Goal: Task Accomplishment & Management: Manage account settings

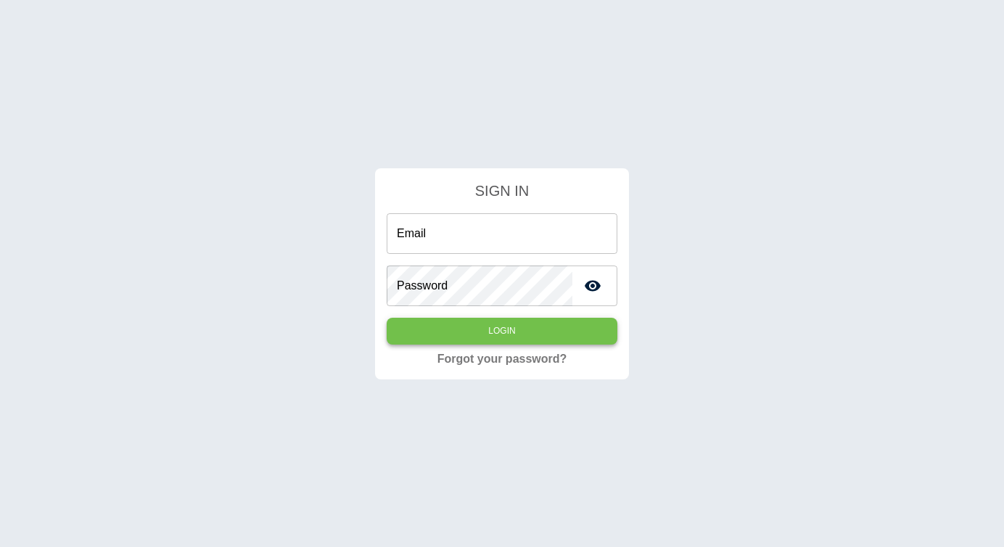
type input "**********"
click at [454, 324] on button "Login" at bounding box center [502, 331] width 231 height 27
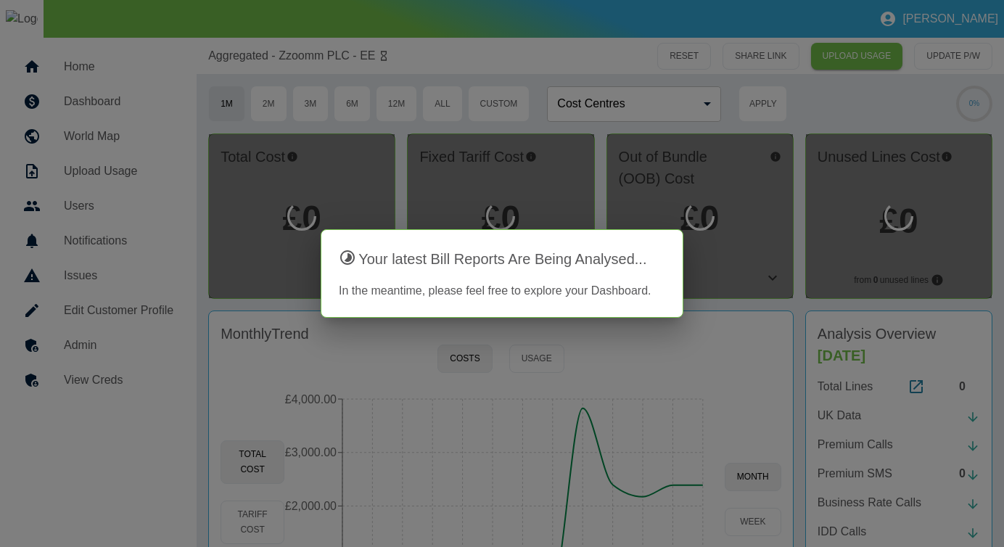
click at [642, 339] on div at bounding box center [502, 273] width 1004 height 547
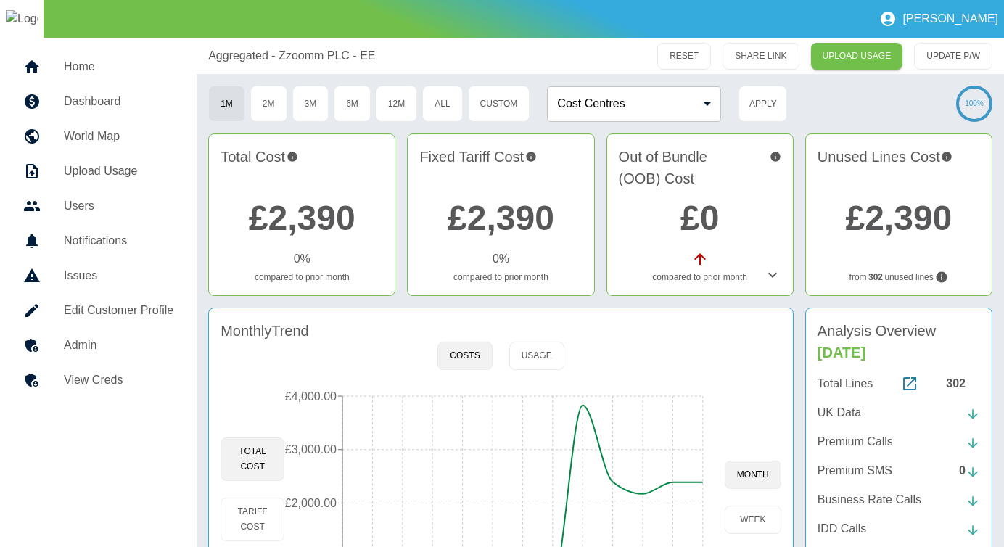
click at [852, 411] on p "UK Data" at bounding box center [840, 412] width 44 height 17
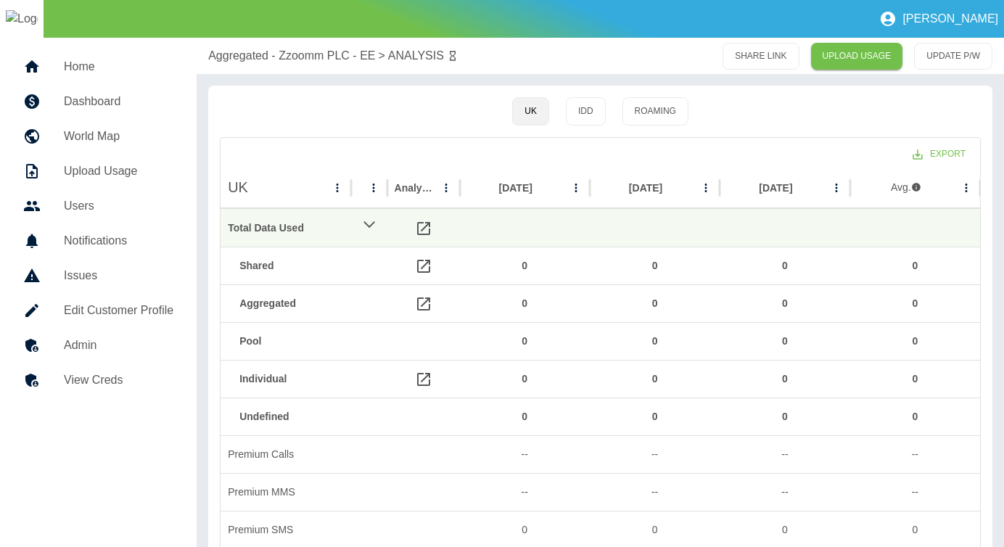
scroll to position [110, 0]
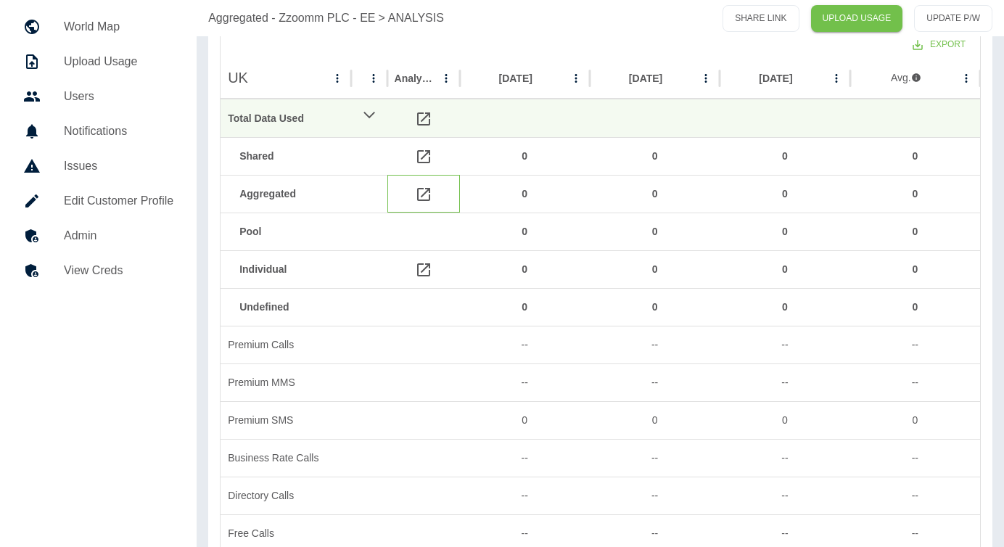
click at [426, 196] on icon at bounding box center [423, 194] width 17 height 17
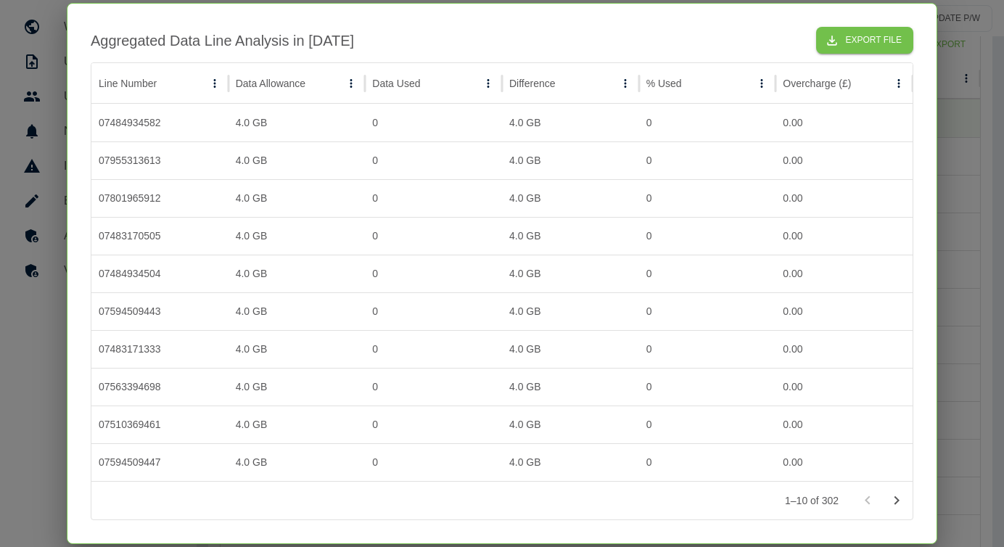
click at [947, 75] on div at bounding box center [502, 273] width 1004 height 547
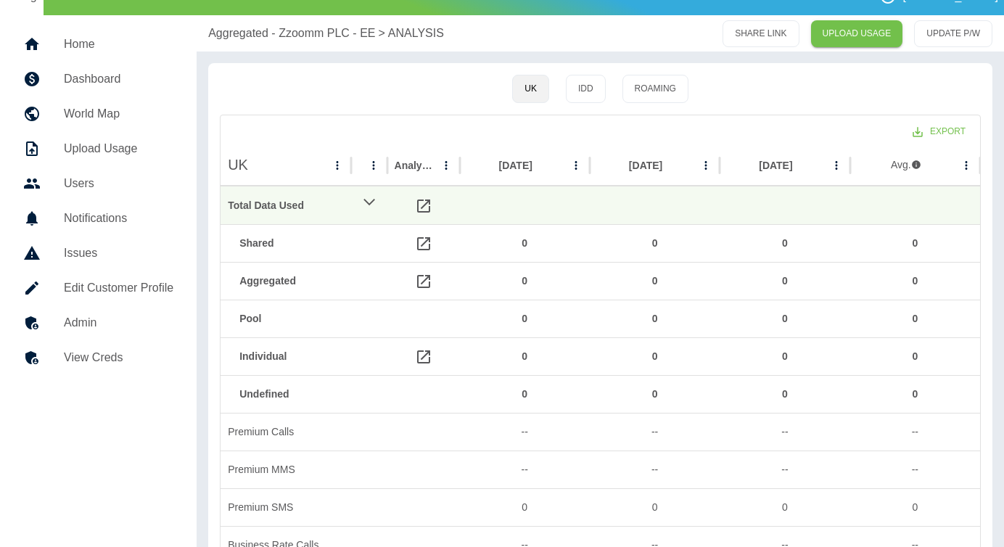
scroll to position [0, 0]
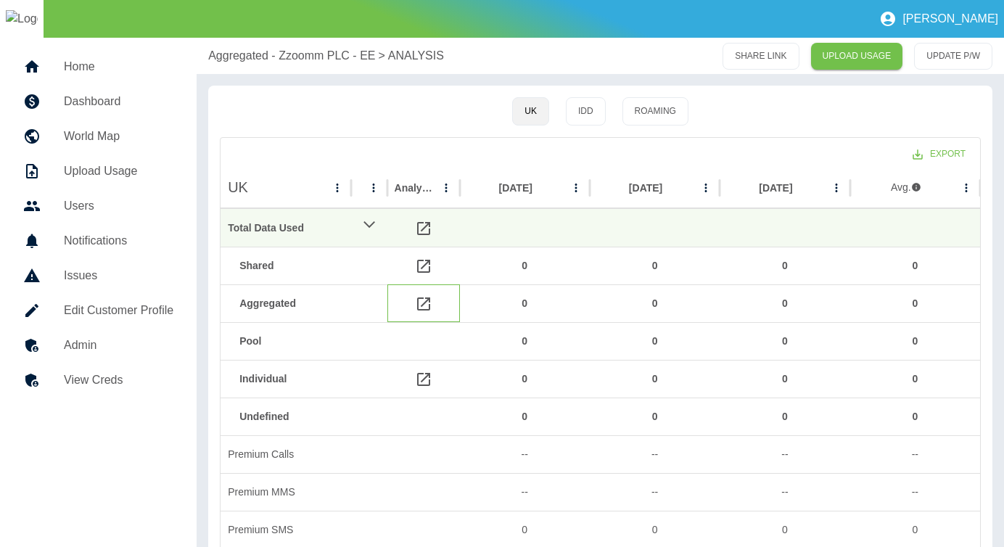
click at [423, 304] on icon at bounding box center [423, 303] width 13 height 13
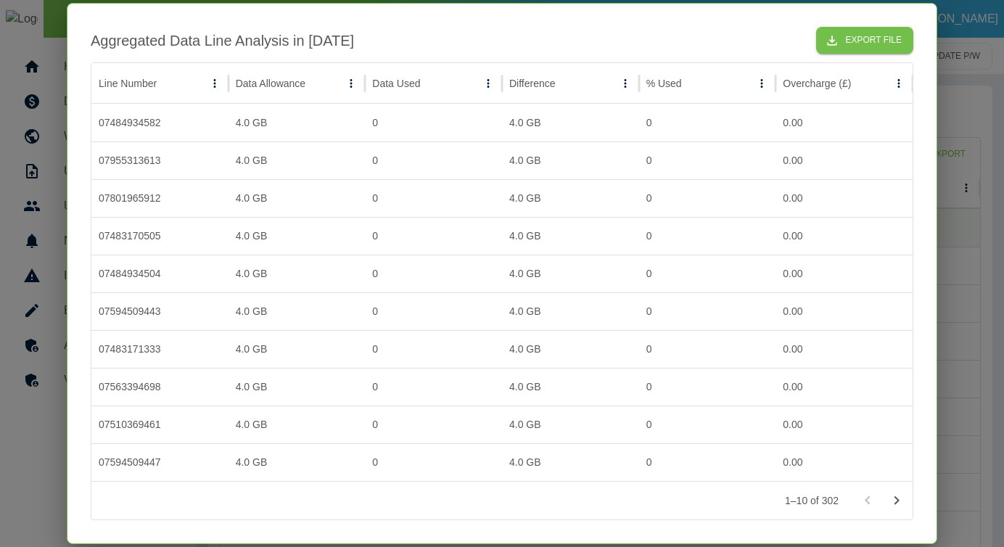
click at [952, 145] on div at bounding box center [502, 273] width 1004 height 547
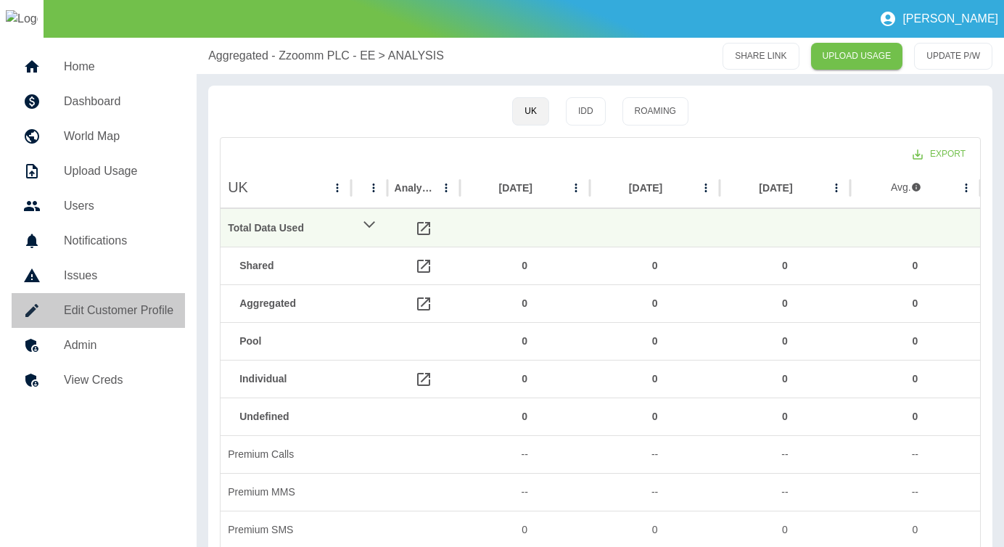
click at [99, 321] on link "Edit Customer Profile" at bounding box center [98, 310] width 173 height 35
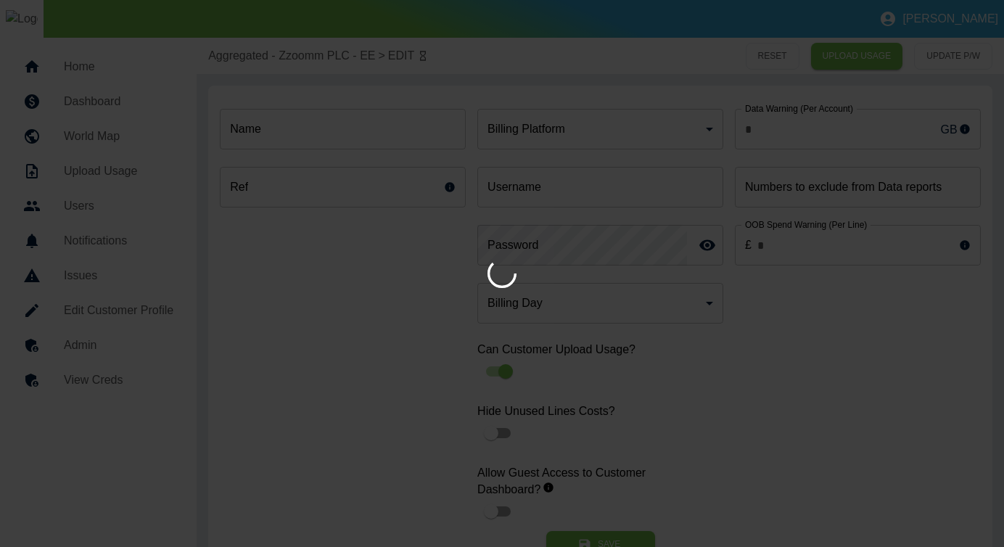
type input "**********"
type input "*"
type input "**********"
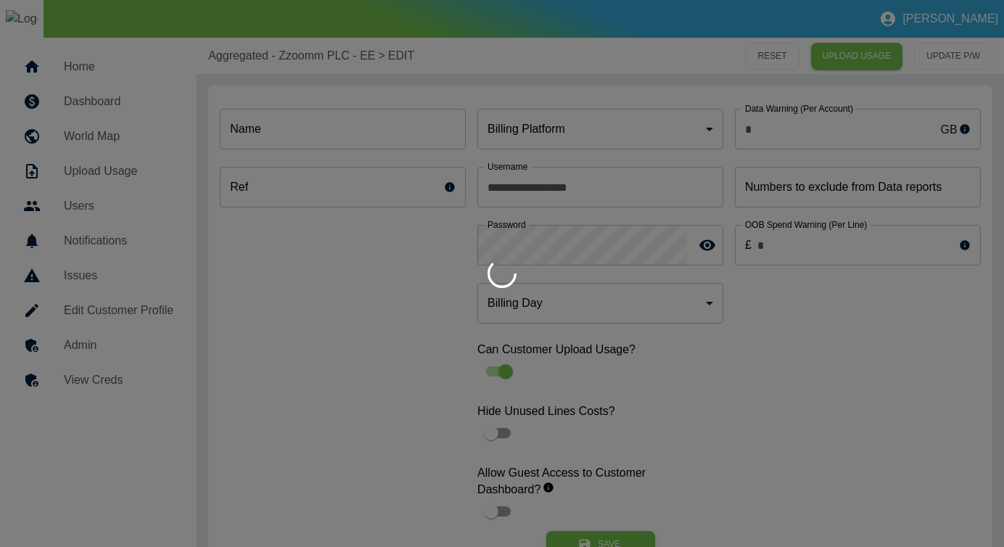
type input "**********"
type input "*"
type input "*********"
type input "*"
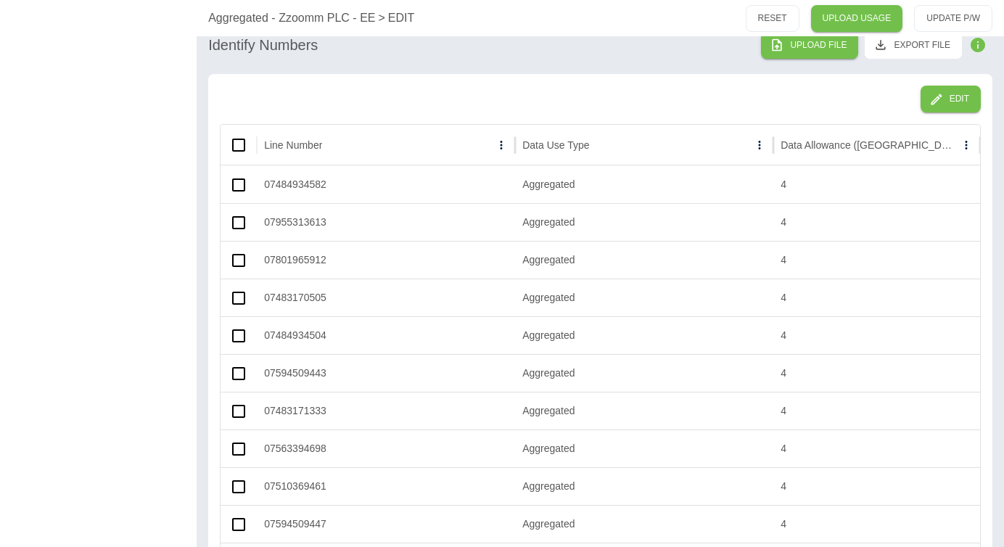
scroll to position [765, 0]
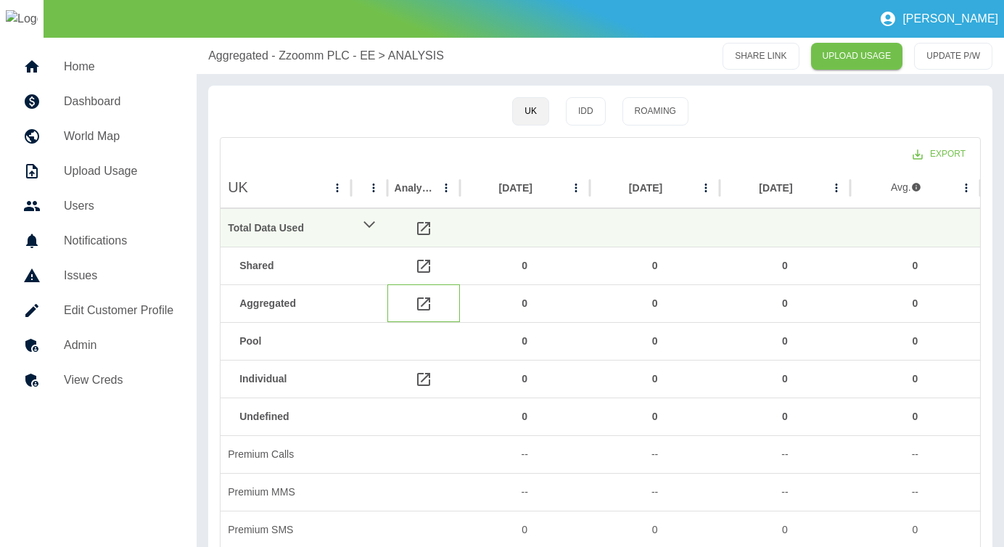
click at [422, 305] on icon at bounding box center [423, 303] width 13 height 13
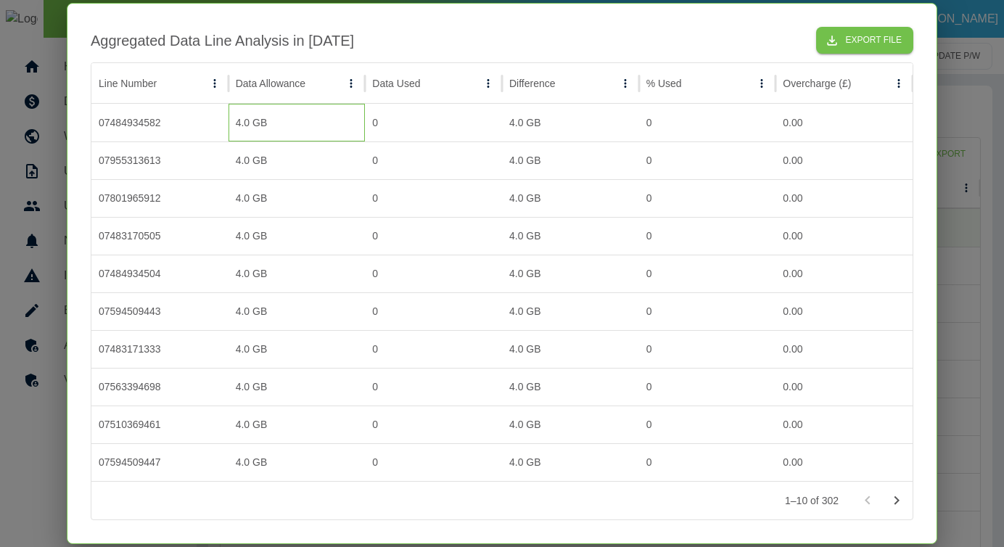
click at [241, 122] on div "4.0 GB" at bounding box center [297, 123] width 137 height 38
drag, startPoint x: 241, startPoint y: 122, endPoint x: 281, endPoint y: 122, distance: 39.9
click at [281, 122] on div "4.0 GB" at bounding box center [297, 123] width 137 height 38
drag, startPoint x: 506, startPoint y: 121, endPoint x: 569, endPoint y: 120, distance: 62.4
click at [569, 120] on div "4.0 GB" at bounding box center [570, 123] width 137 height 38
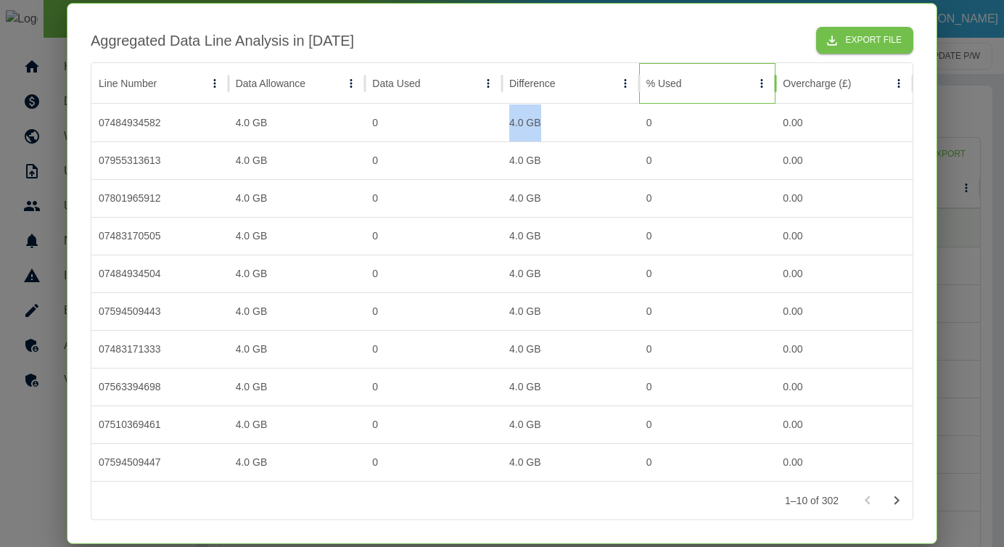
click at [648, 63] on div "% Used" at bounding box center [699, 83] width 106 height 40
click at [972, 100] on div at bounding box center [502, 273] width 1004 height 547
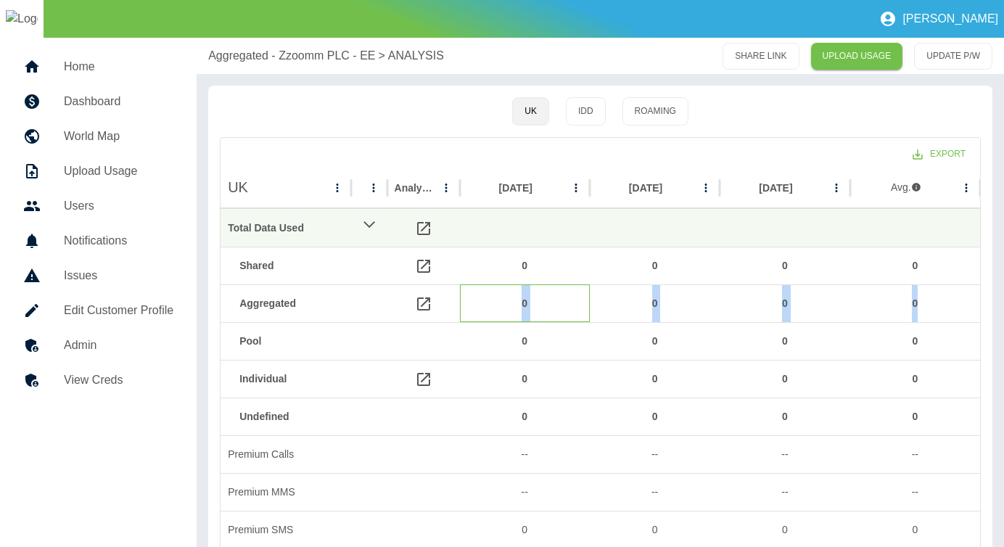
drag, startPoint x: 522, startPoint y: 304, endPoint x: 968, endPoint y: 302, distance: 446.1
click at [968, 302] on div "Aggregated 0 0 0 0" at bounding box center [601, 303] width 760 height 38
click at [968, 302] on div "0" at bounding box center [914, 303] width 115 height 37
click at [420, 302] on icon at bounding box center [423, 303] width 17 height 17
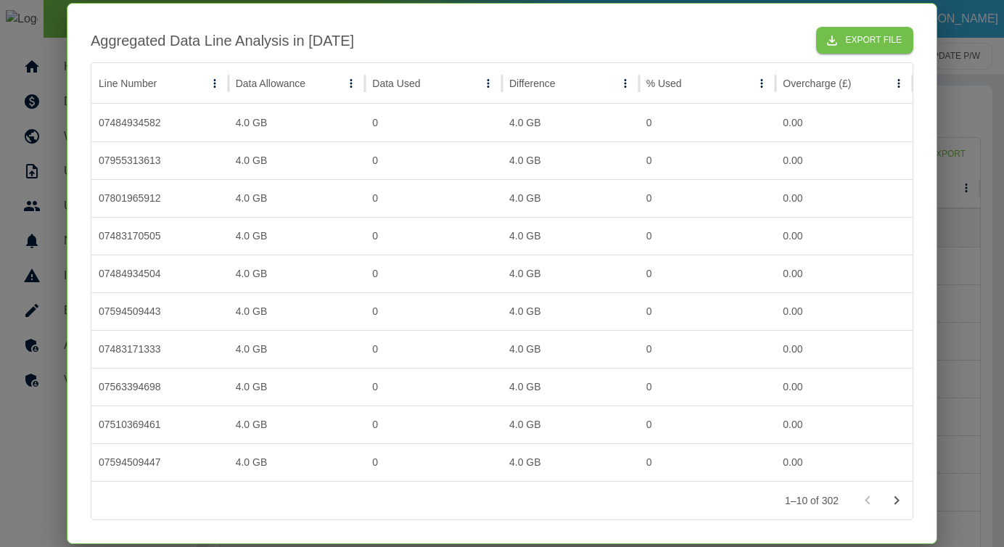
click at [974, 145] on div at bounding box center [502, 273] width 1004 height 547
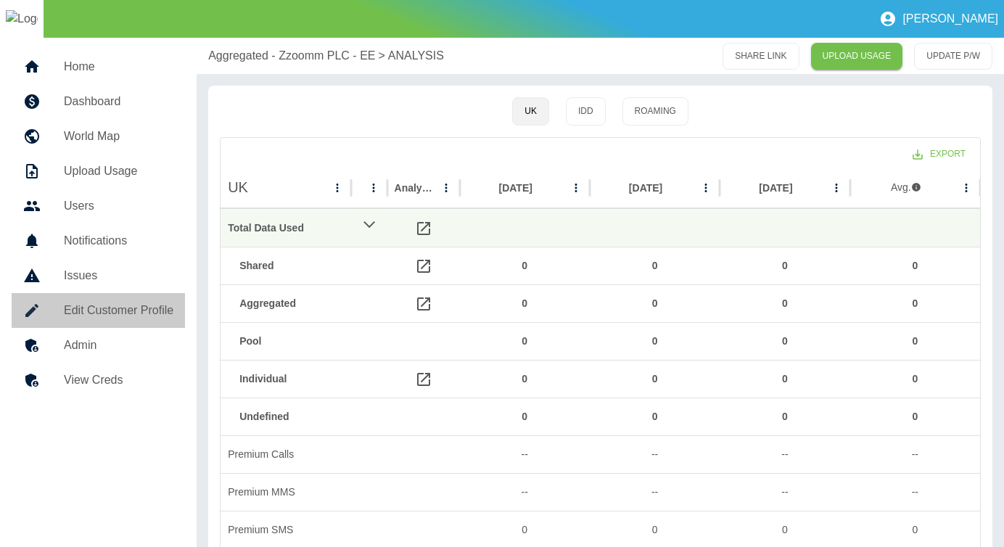
click at [99, 318] on h5 "Edit Customer Profile" at bounding box center [119, 310] width 110 height 17
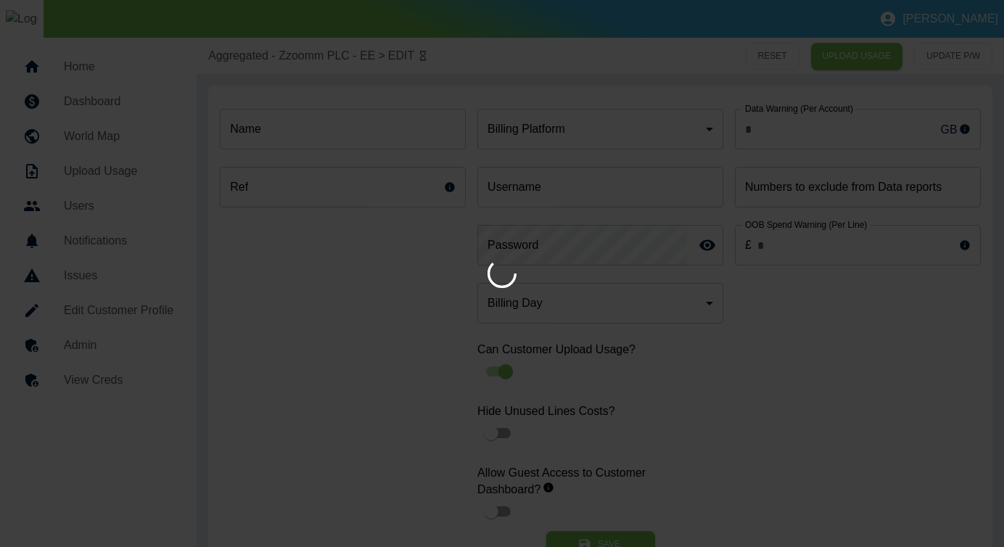
type input "**********"
type input "*"
type input "**********"
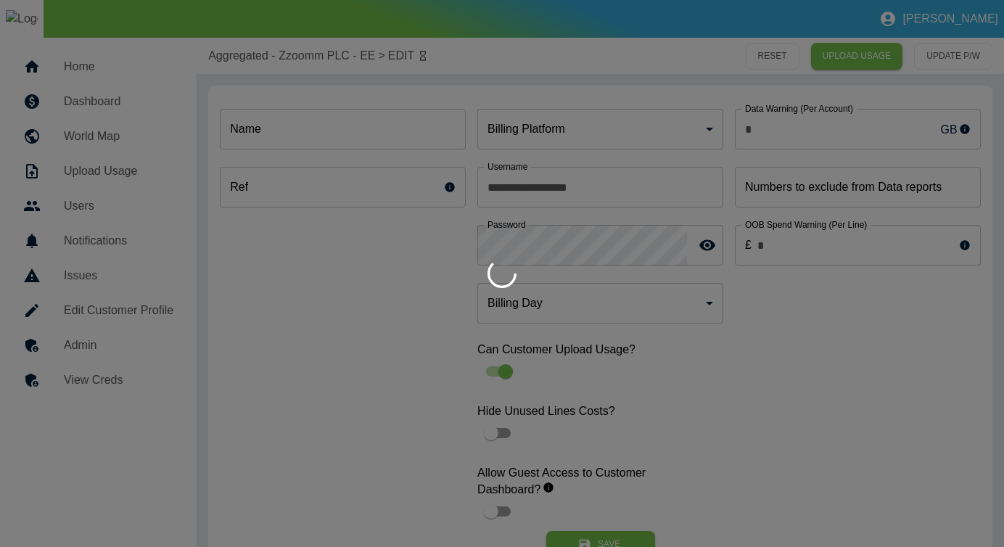
type input "**********"
type input "*"
type input "*********"
type input "*"
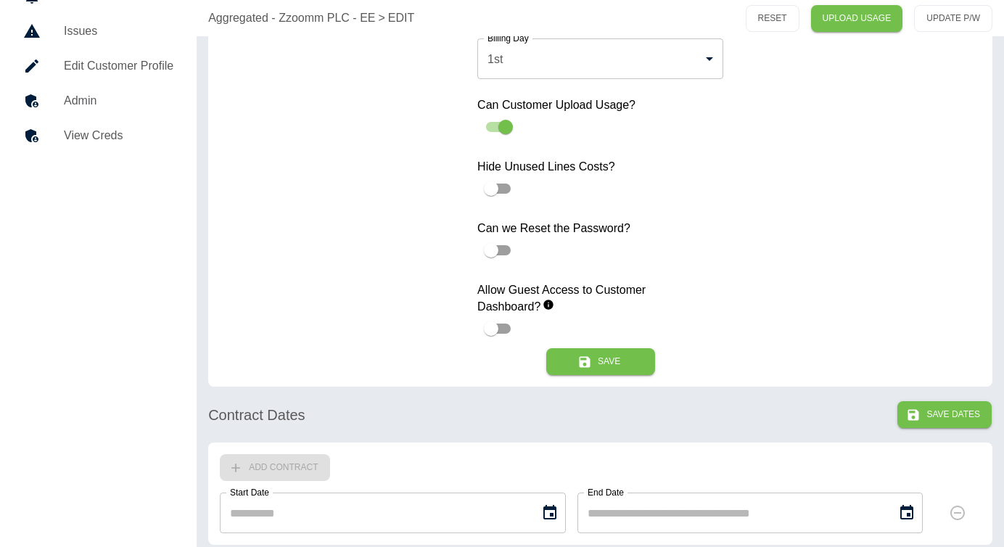
scroll to position [186, 0]
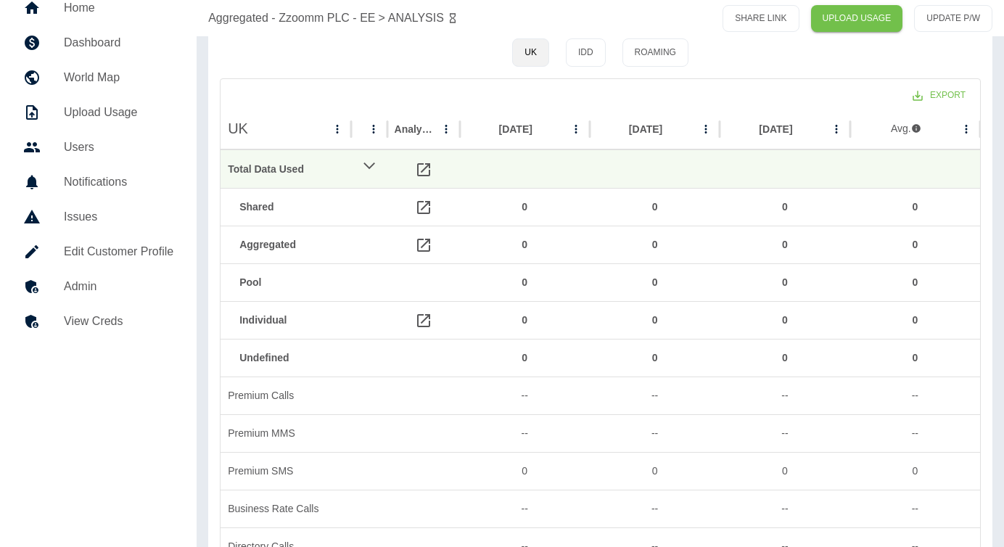
scroll to position [62, 0]
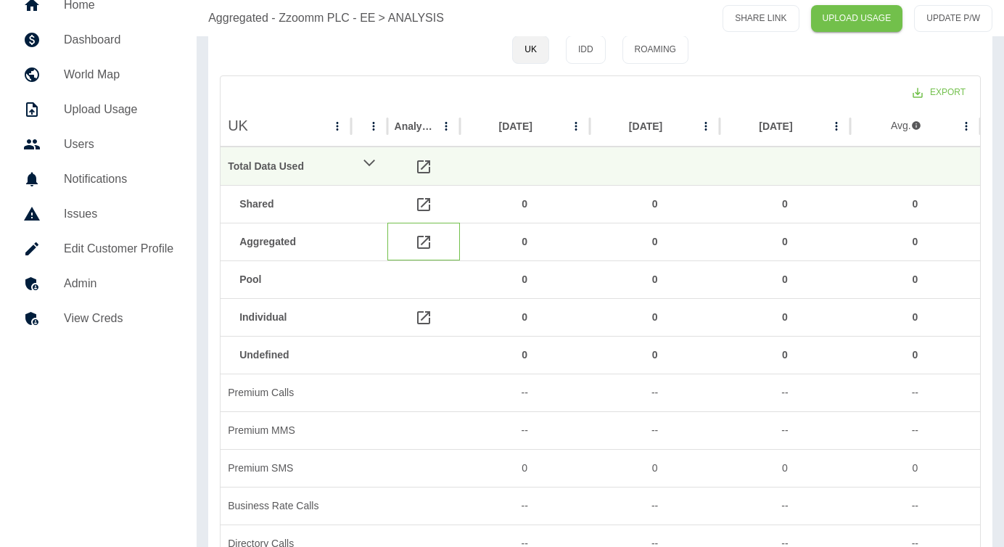
click at [424, 236] on icon at bounding box center [423, 242] width 17 height 17
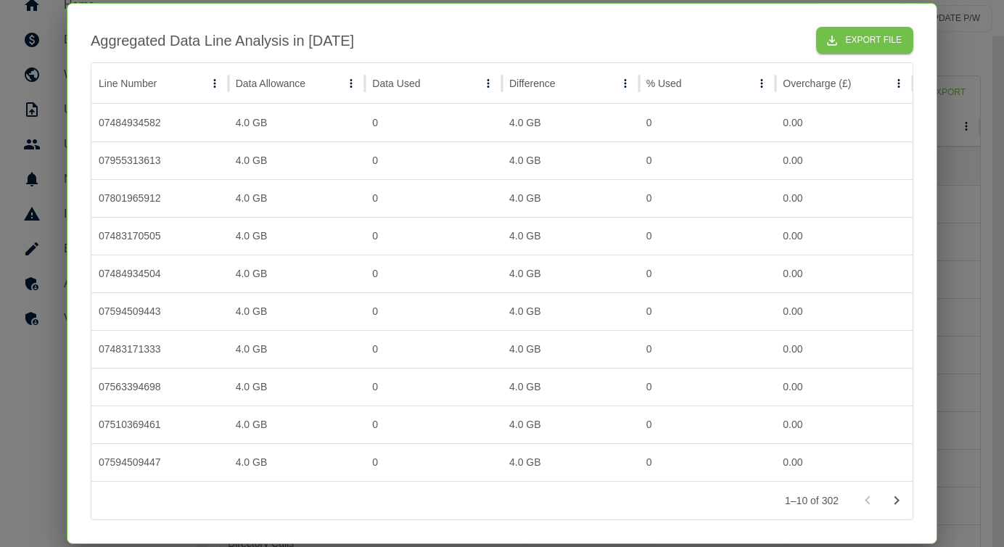
click at [953, 132] on div at bounding box center [502, 273] width 1004 height 547
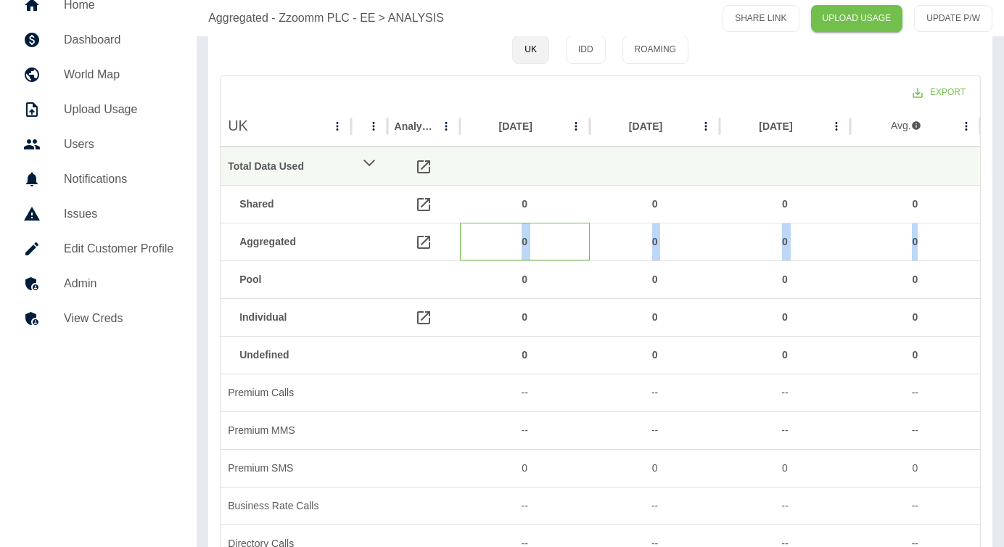
drag, startPoint x: 514, startPoint y: 243, endPoint x: 930, endPoint y: 255, distance: 415.8
click at [930, 255] on div "Aggregated 0 0 0 0" at bounding box center [601, 242] width 760 height 38
click at [427, 247] on icon at bounding box center [423, 242] width 13 height 13
